Goal: Register for event/course

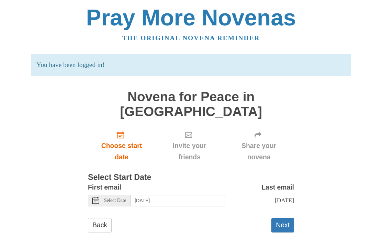
click at [282, 218] on button "Next" at bounding box center [282, 225] width 23 height 14
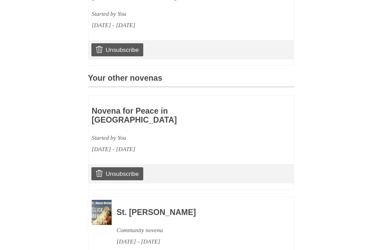
scroll to position [269, 0]
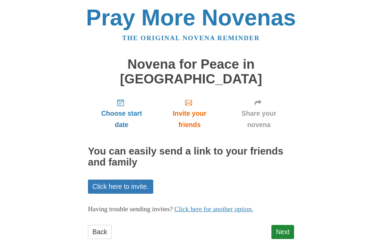
click at [283, 225] on link "Next" at bounding box center [282, 232] width 23 height 14
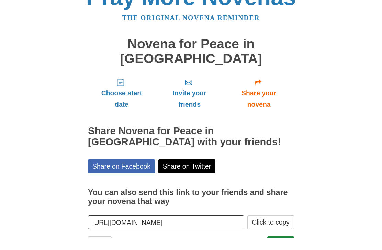
scroll to position [0, 0]
